Goal: Check status: Check status

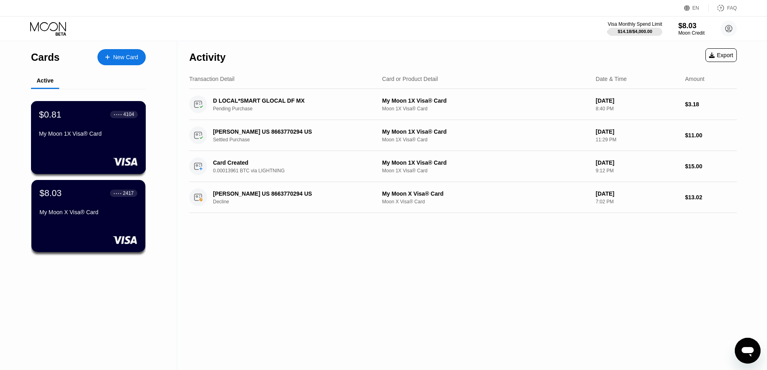
click at [104, 148] on div "$0.81 ● ● ● ● 4104 My Moon 1X Visa® Card" at bounding box center [88, 137] width 115 height 73
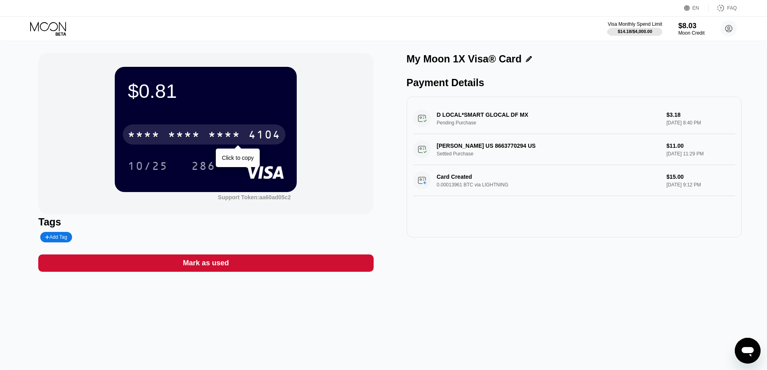
click at [251, 139] on div "4104" at bounding box center [264, 135] width 32 height 13
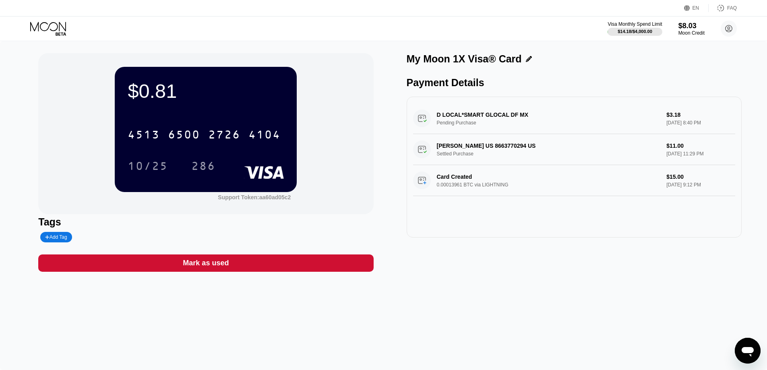
click at [52, 34] on icon at bounding box center [48, 29] width 37 height 14
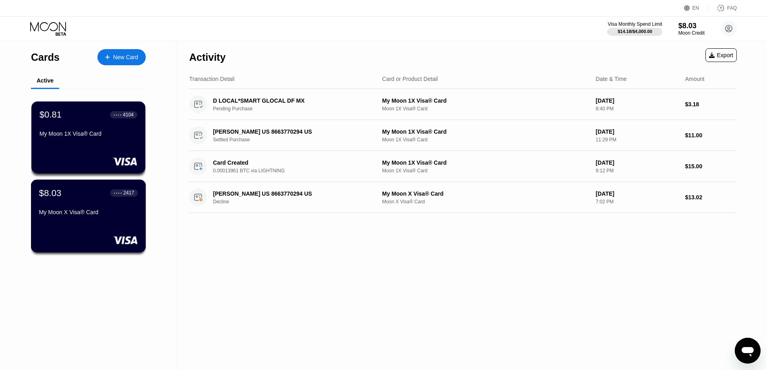
click at [76, 188] on div "$8.03 ● ● ● ● 2417 My Moon X Visa® Card" at bounding box center [88, 216] width 115 height 73
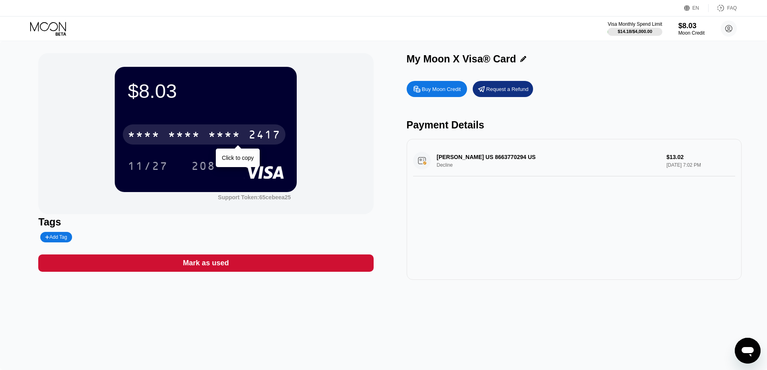
click at [239, 136] on div "* * * *" at bounding box center [224, 135] width 32 height 13
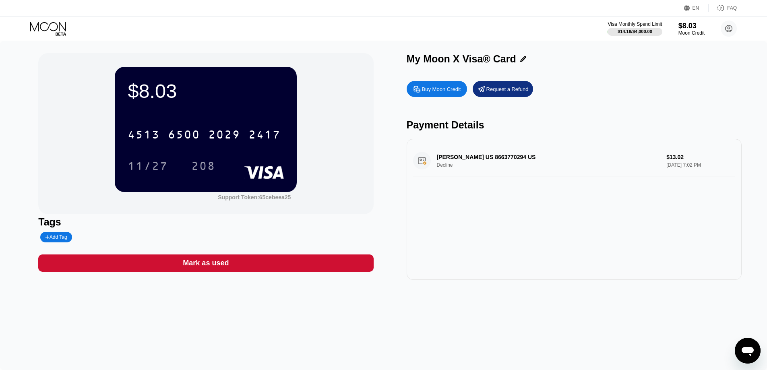
click at [60, 28] on icon at bounding box center [48, 29] width 37 height 14
